Goal: Information Seeking & Learning: Learn about a topic

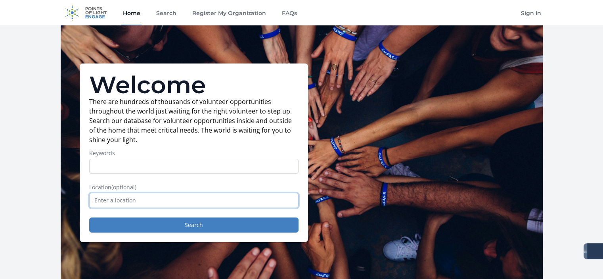
click at [105, 199] on input "text" at bounding box center [193, 200] width 209 height 15
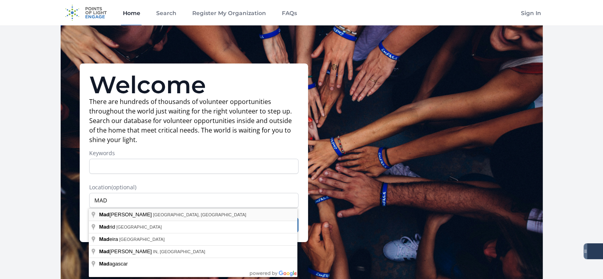
type input "Madison, WI, USA"
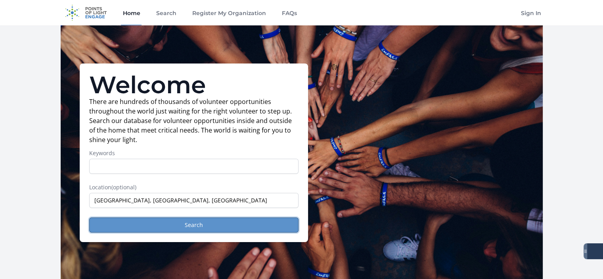
click at [165, 218] on button "Search" at bounding box center [193, 224] width 209 height 15
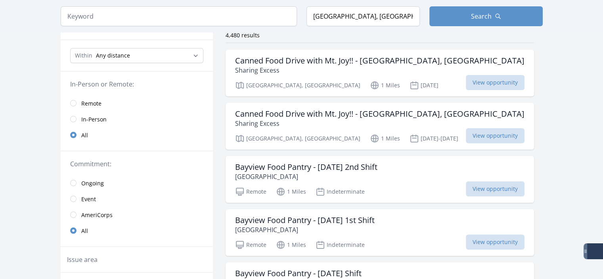
scroll to position [81, 0]
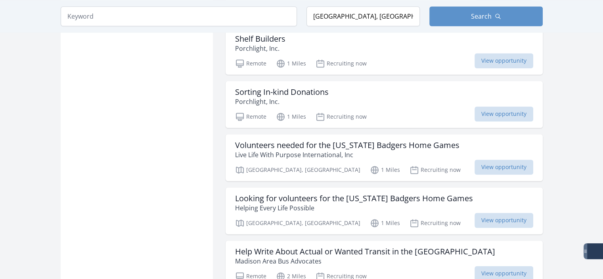
scroll to position [1068, 0]
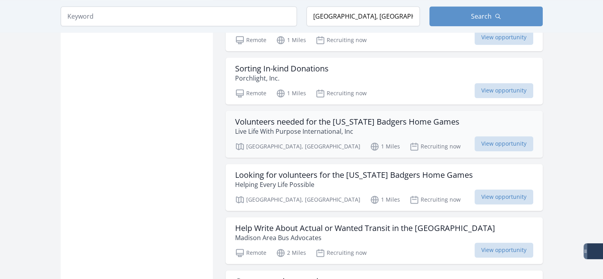
click at [367, 121] on h3 "Volunteers needed for the Wisconsin Badgers Home Games" at bounding box center [347, 122] width 224 height 10
click at [331, 172] on h3 "Looking for volunteers for the Wisconsin Badgers Home Games" at bounding box center [354, 175] width 238 height 10
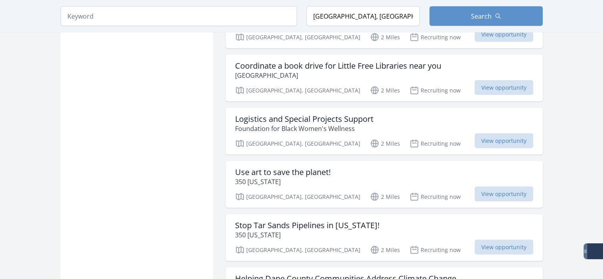
scroll to position [1578, 0]
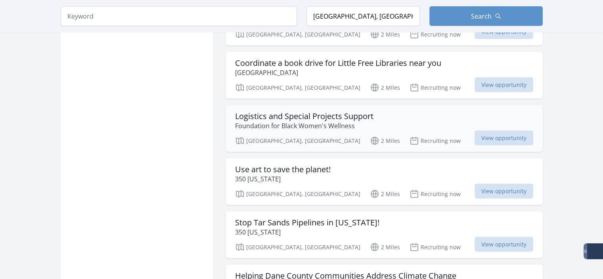
click at [300, 111] on h3 "Logistics and Special Projects Support" at bounding box center [304, 116] width 138 height 10
click at [300, 164] on h3 "Use art to save the planet!" at bounding box center [283, 169] width 96 height 10
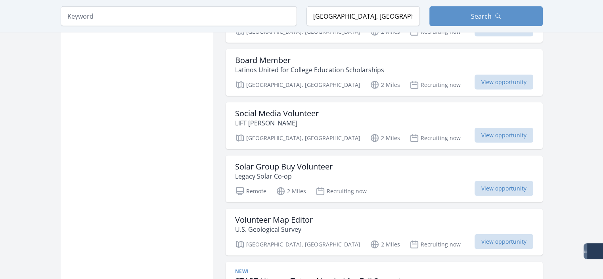
scroll to position [1955, 0]
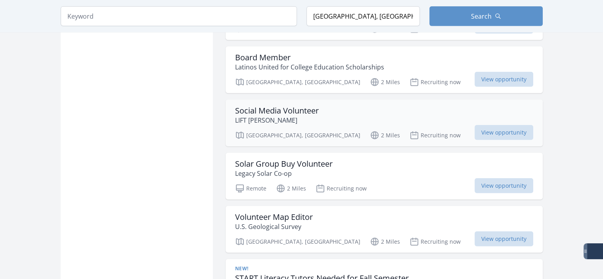
click at [259, 106] on h3 "Social Media Volunteer" at bounding box center [277, 111] width 84 height 10
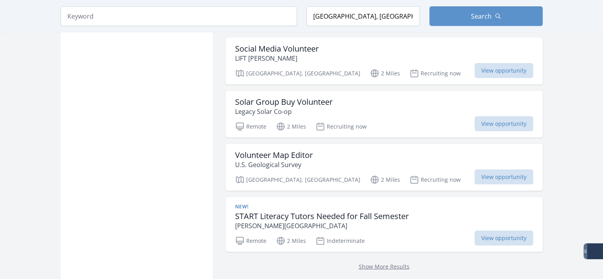
scroll to position [2026, 0]
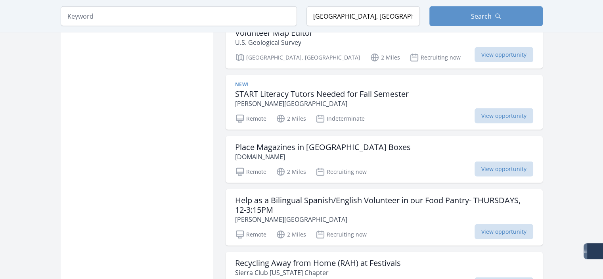
scroll to position [2135, 0]
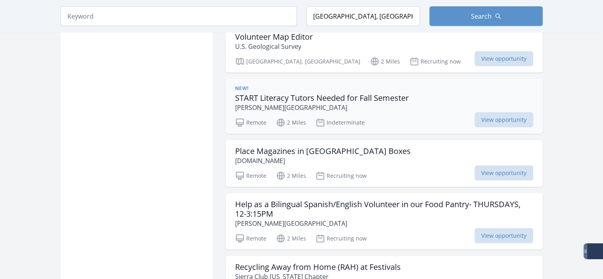
click at [315, 93] on h3 "START Literacy Tutors Needed for Fall Semester" at bounding box center [322, 98] width 174 height 10
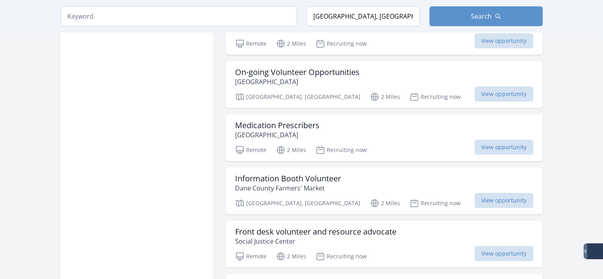
scroll to position [2812, 0]
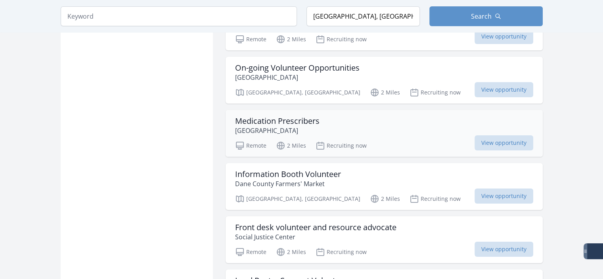
click at [291, 116] on h3 "Medication Prescribers" at bounding box center [277, 121] width 84 height 10
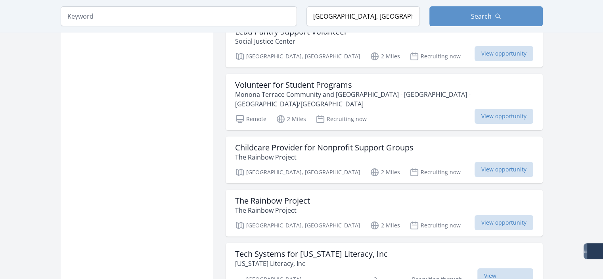
scroll to position [3069, 0]
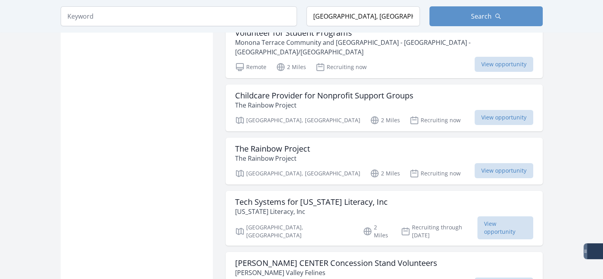
scroll to position [3123, 0]
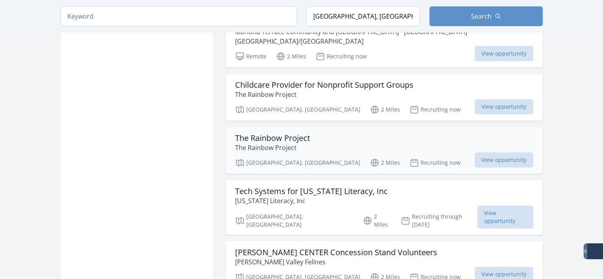
click at [265, 143] on p "The Rainbow Project" at bounding box center [272, 148] width 75 height 10
click at [352, 80] on h3 "Childcare Provider for Nonprofit Support Groups" at bounding box center [324, 85] width 178 height 10
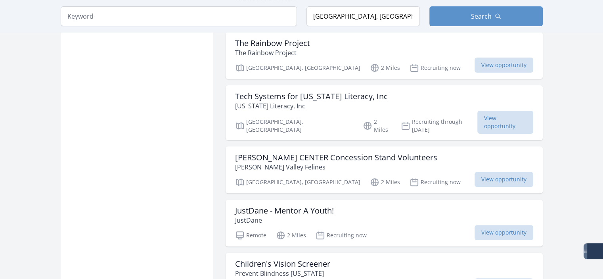
scroll to position [3223, 0]
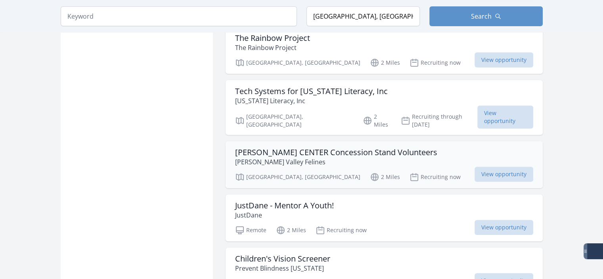
click at [368, 147] on h3 "KOHL CENTER Concession Stand Volunteers" at bounding box center [336, 152] width 202 height 10
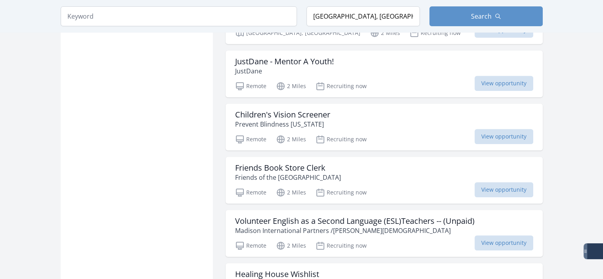
scroll to position [3400, 0]
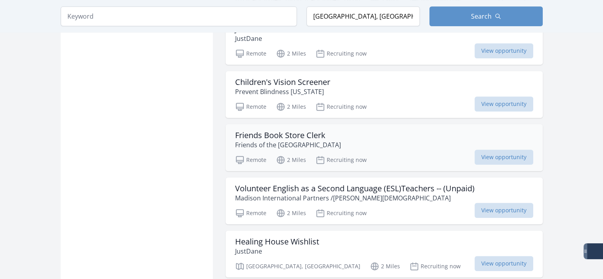
click at [291, 140] on p "Friends of the Madison Public Library" at bounding box center [288, 145] width 106 height 10
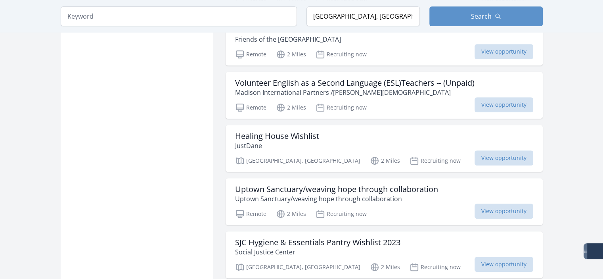
scroll to position [3516, 0]
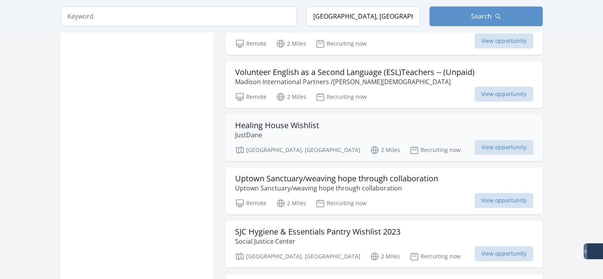
click at [258, 120] on h3 "Healing House Wishlist" at bounding box center [277, 125] width 84 height 10
click at [398, 174] on h3 "Uptown Sanctuary/weaving hope through collaboration" at bounding box center [336, 179] width 203 height 10
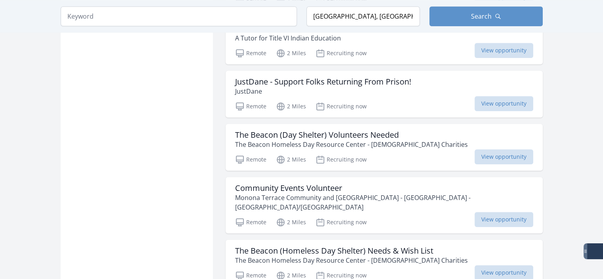
scroll to position [3889, 0]
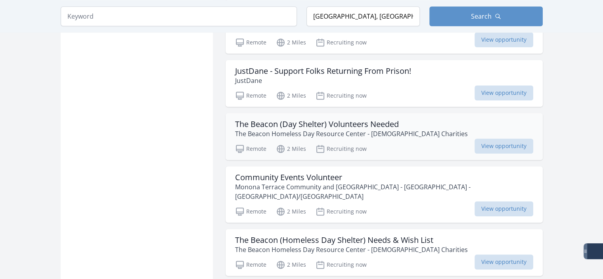
click at [320, 129] on p "The Beacon Homeless Day Resource Center - Catholic Charities" at bounding box center [351, 134] width 233 height 10
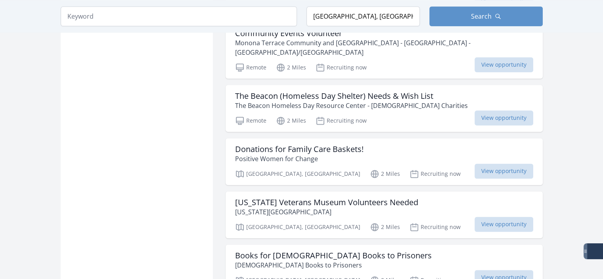
scroll to position [4120, 0]
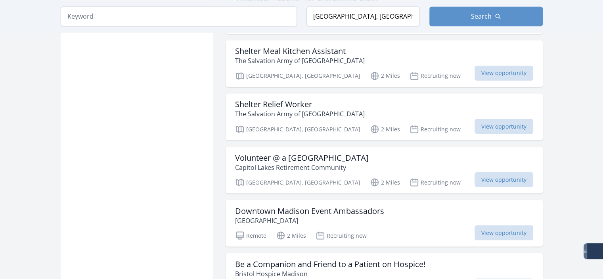
scroll to position [4362, 0]
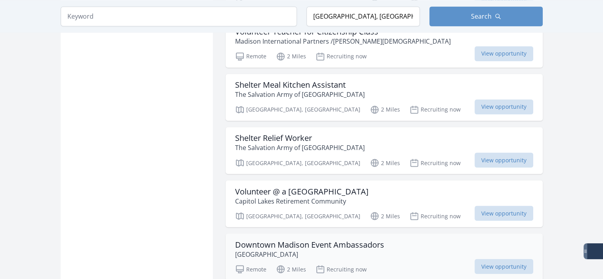
click at [334, 239] on h3 "Downtown Madison Event Ambassadors" at bounding box center [309, 244] width 149 height 10
click at [292, 143] on p "The Salvation Army of [GEOGRAPHIC_DATA]" at bounding box center [300, 148] width 130 height 10
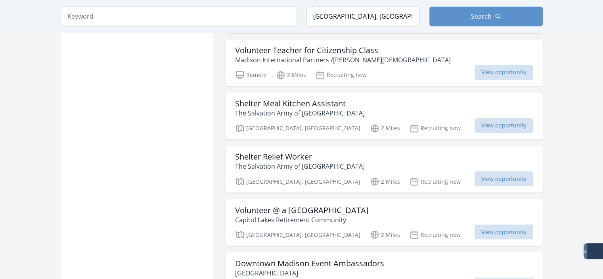
scroll to position [4323, 0]
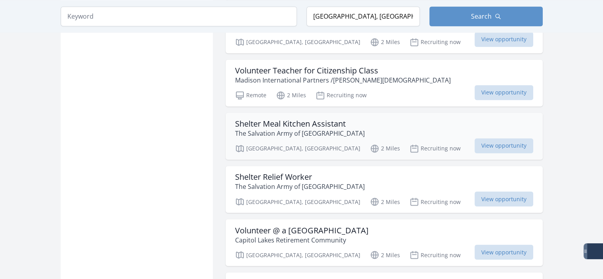
click at [306, 119] on h3 "Shelter Meal Kitchen Assistant" at bounding box center [300, 124] width 130 height 10
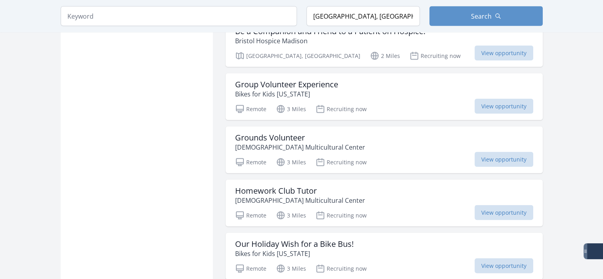
scroll to position [4635, 0]
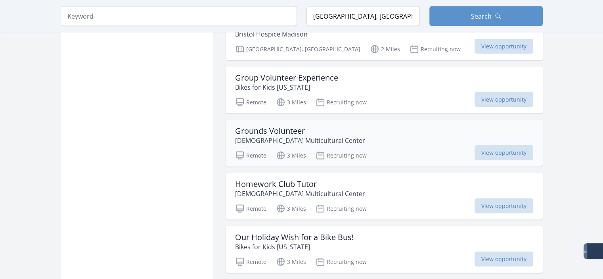
click at [273, 126] on h3 "Grounds Volunteer" at bounding box center [300, 131] width 130 height 10
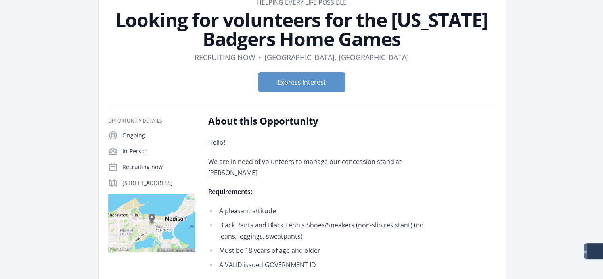
scroll to position [51, 0]
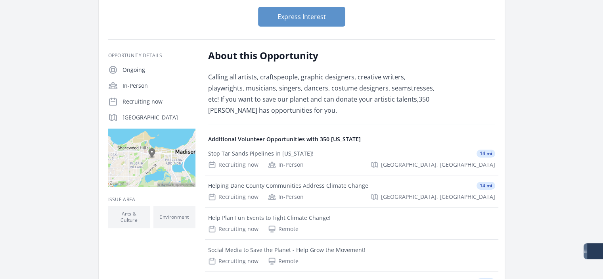
scroll to position [98, 0]
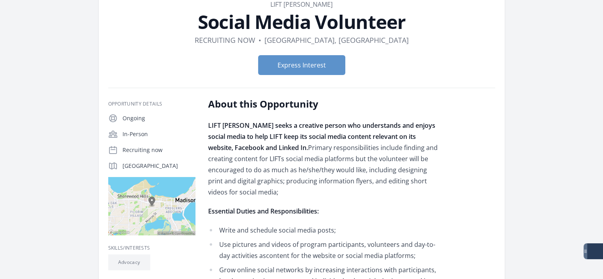
scroll to position [50, 0]
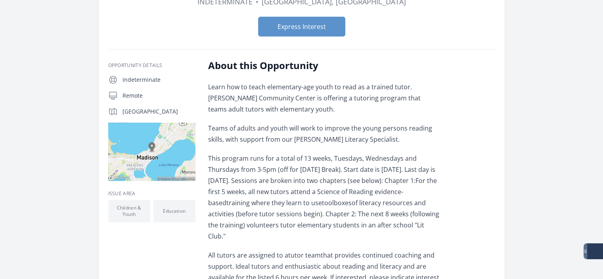
scroll to position [108, 0]
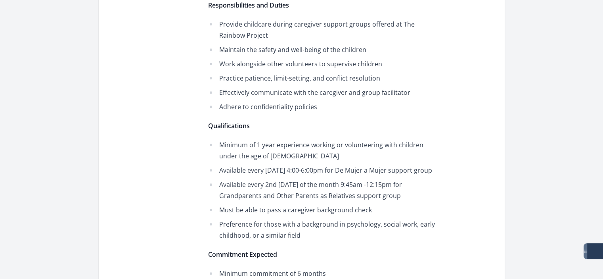
scroll to position [415, 0]
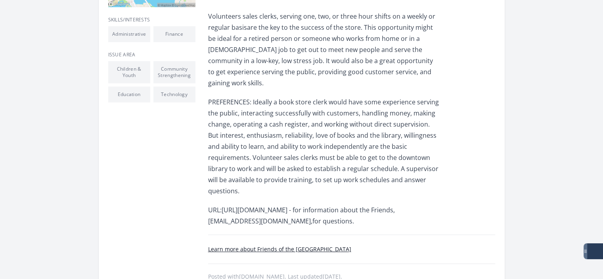
scroll to position [281, 0]
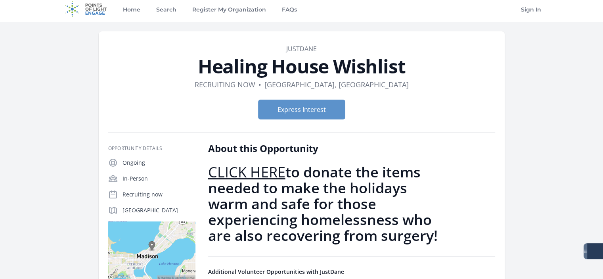
scroll to position [3, 0]
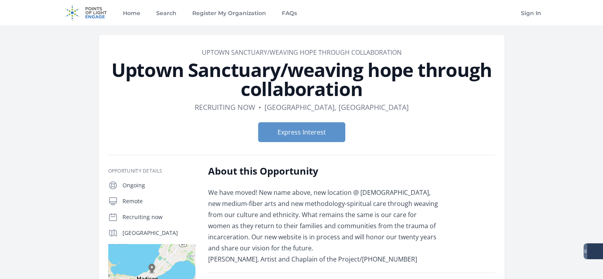
drag, startPoint x: 375, startPoint y: 93, endPoint x: 108, endPoint y: 76, distance: 267.7
click at [108, 76] on h1 "Uptown Sanctuary/weaving hope through collaboration" at bounding box center [301, 79] width 387 height 38
copy h1 "Uptown Sanctuary/weaving hope through collaboration"
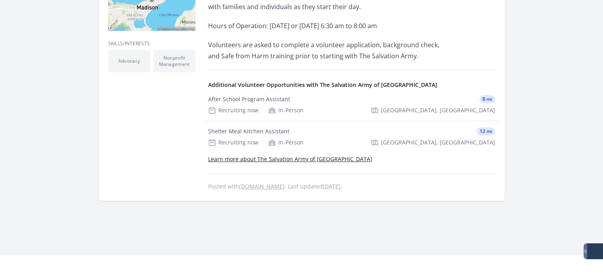
scroll to position [250, 0]
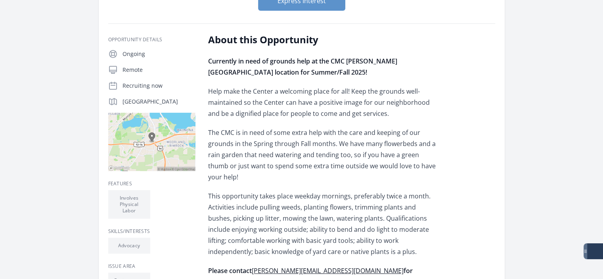
scroll to position [115, 0]
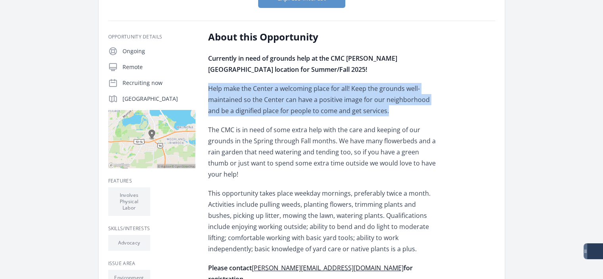
drag, startPoint x: 378, startPoint y: 113, endPoint x: 202, endPoint y: 88, distance: 178.1
click at [202, 88] on div "Opportunity Details Ongoing Remote Recruiting now [GEOGRAPHIC_DATA], WI 53713" at bounding box center [301, 271] width 387 height 480
copy p "Help make the Center a welcoming place for all! Keep the grounds well-maintaine…"
